Goal: Task Accomplishment & Management: Manage account settings

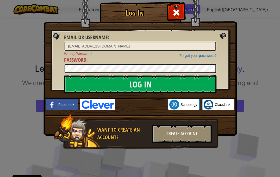
scroll to position [27, 0]
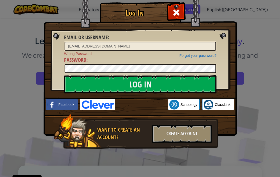
click at [205, 56] on link "Forgot your password?" at bounding box center [197, 55] width 37 height 4
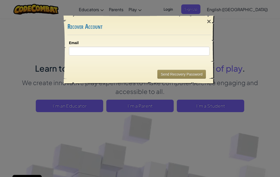
click at [73, 79] on div "Send Recovery Password" at bounding box center [139, 74] width 144 height 19
click at [87, 78] on div "Send Recovery Password" at bounding box center [139, 74] width 144 height 19
click at [81, 81] on div "Send Recovery Password" at bounding box center [139, 74] width 144 height 19
click at [167, 78] on button "Send Recovery Password" at bounding box center [181, 74] width 48 height 9
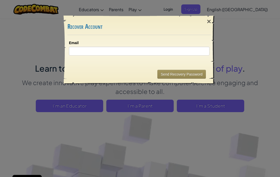
click at [167, 78] on button "Send Recovery Password" at bounding box center [181, 74] width 48 height 9
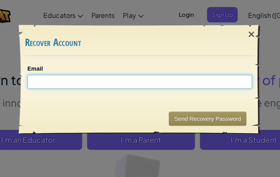
click at [116, 49] on input "Email" at bounding box center [139, 51] width 141 height 9
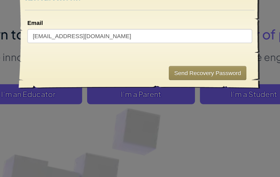
type input "[EMAIL_ADDRESS][DOMAIN_NAME]"
click at [157, 70] on button "Send Recovery Password" at bounding box center [181, 74] width 48 height 9
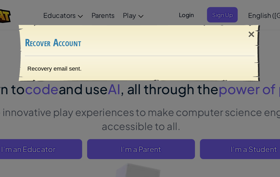
scroll to position [12, 0]
click at [203, 22] on div "×" at bounding box center [209, 21] width 12 height 15
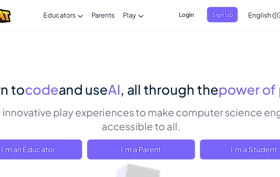
scroll to position [0, 0]
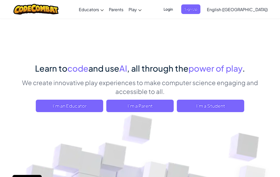
click at [124, 108] on span "I'm a Parent" at bounding box center [139, 106] width 67 height 12
